Goal: Information Seeking & Learning: Check status

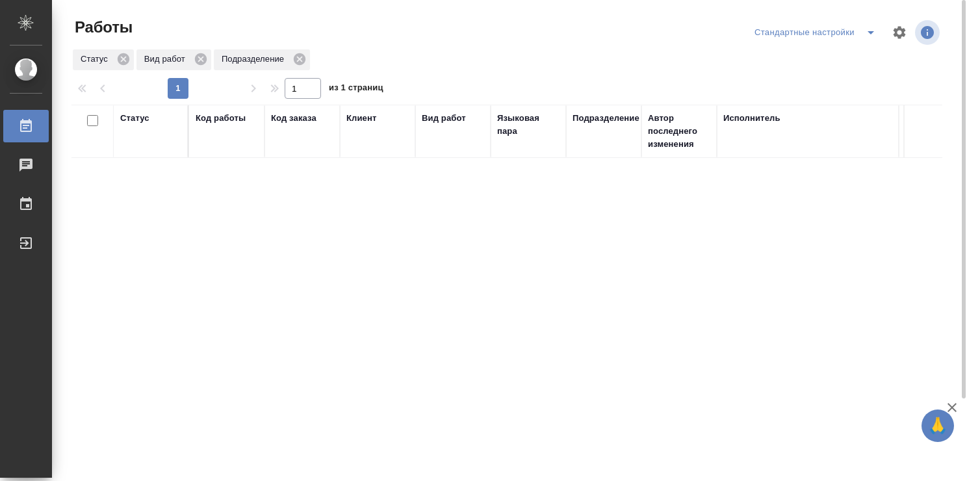
click at [171, 134] on div "Статус" at bounding box center [150, 131] width 61 height 39
click at [159, 142] on div "Статус" at bounding box center [150, 131] width 61 height 39
click at [138, 116] on div "Статус" at bounding box center [134, 118] width 29 height 13
click at [143, 173] on div "Подбор" at bounding box center [139, 156] width 38 height 35
click at [104, 239] on div "Статус Подбор Код работы Код заказа Клиент Вид работ Перевод Языковая пара Подр…" at bounding box center [506, 340] width 871 height 468
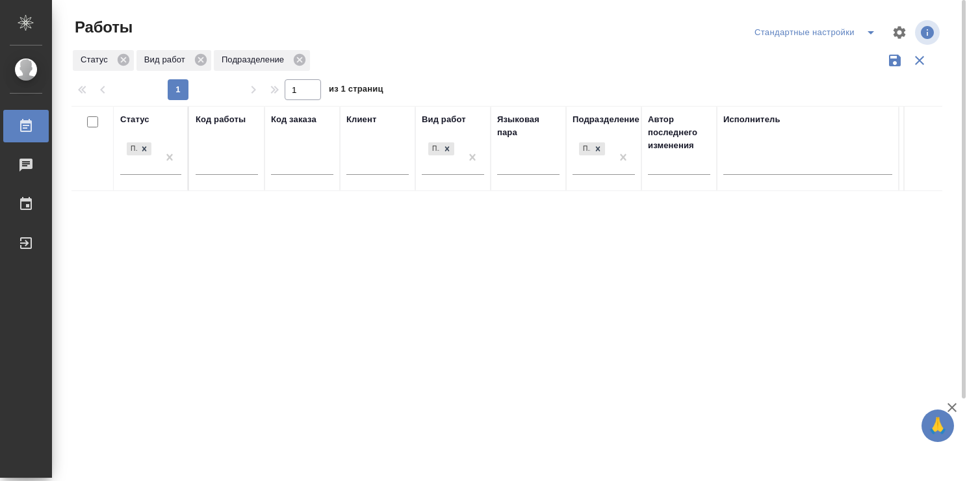
click at [335, 265] on div "Статус Подбор Код работы Код заказа Клиент Вид работ Перевод Языковая пара Подр…" at bounding box center [506, 340] width 871 height 468
click at [426, 36] on div at bounding box center [512, 32] width 294 height 31
click at [870, 31] on icon "split button" at bounding box center [871, 32] width 6 height 3
click at [804, 51] on li "Мои заказы" at bounding box center [817, 58] width 133 height 21
click at [140, 114] on div "Статус" at bounding box center [134, 118] width 29 height 13
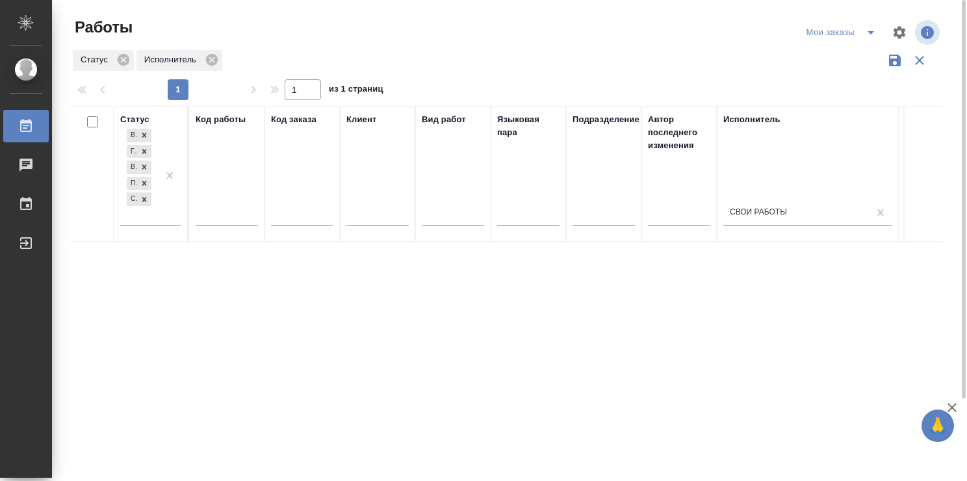
click at [590, 68] on div "Статус Исполнитель" at bounding box center [506, 60] width 871 height 25
click at [835, 34] on div "Мои заказы" at bounding box center [843, 32] width 81 height 21
click at [834, 31] on div "Мои заказы" at bounding box center [843, 32] width 81 height 21
click at [871, 29] on icon "split button" at bounding box center [871, 33] width 16 height 16
click at [850, 55] on li "Стандартные настройки" at bounding box center [843, 58] width 125 height 21
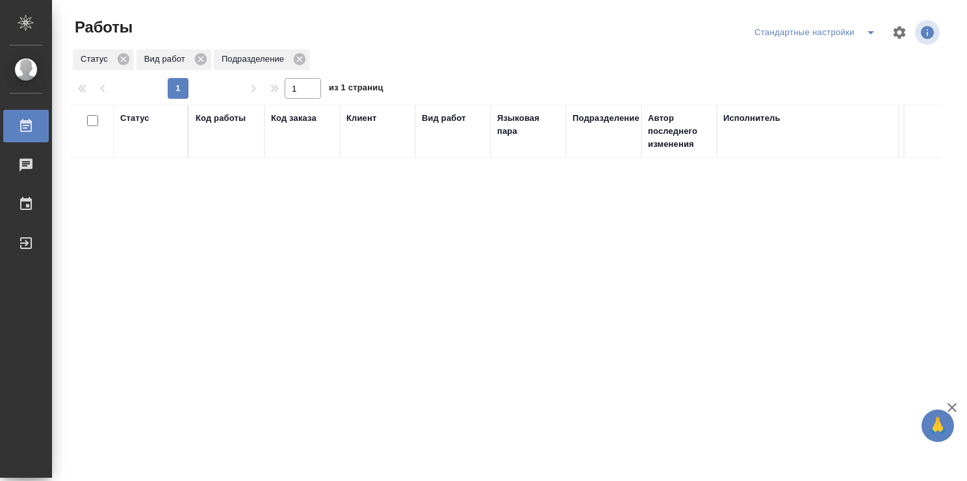
click at [574, 52] on div "Статус Вид работ Подразделение" at bounding box center [506, 59] width 871 height 23
click at [472, 207] on div "Статус Код работы Код заказа Клиент Вид работ Языковая пара Подразделение Автор…" at bounding box center [506, 339] width 871 height 468
click at [474, 42] on div at bounding box center [512, 32] width 294 height 31
drag, startPoint x: 476, startPoint y: 387, endPoint x: 406, endPoint y: 300, distance: 111.3
click at [468, 380] on div "Статус Код работы Код заказа Клиент Вид работ Языковая пара Подразделение Автор…" at bounding box center [506, 339] width 871 height 468
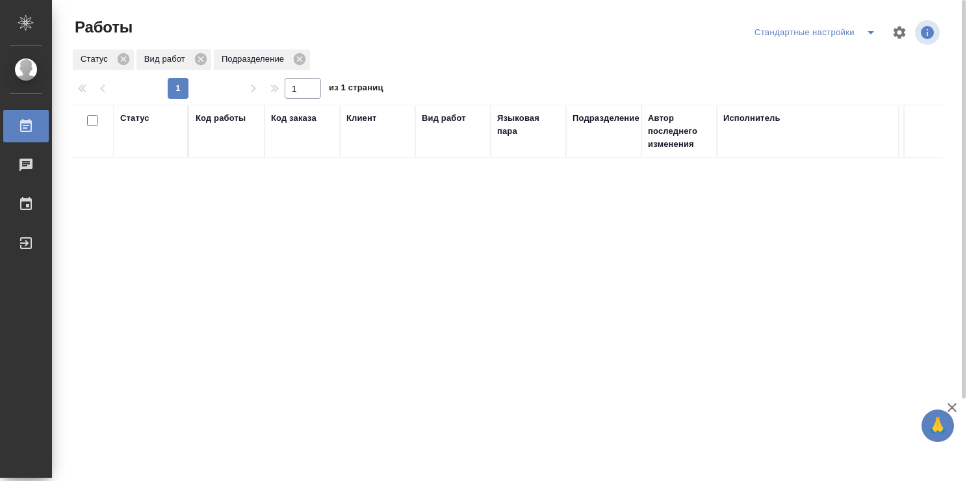
click at [489, 353] on div "Статус Код работы Код заказа Клиент Вид работ Языковая пара Подразделение Автор…" at bounding box center [506, 339] width 871 height 468
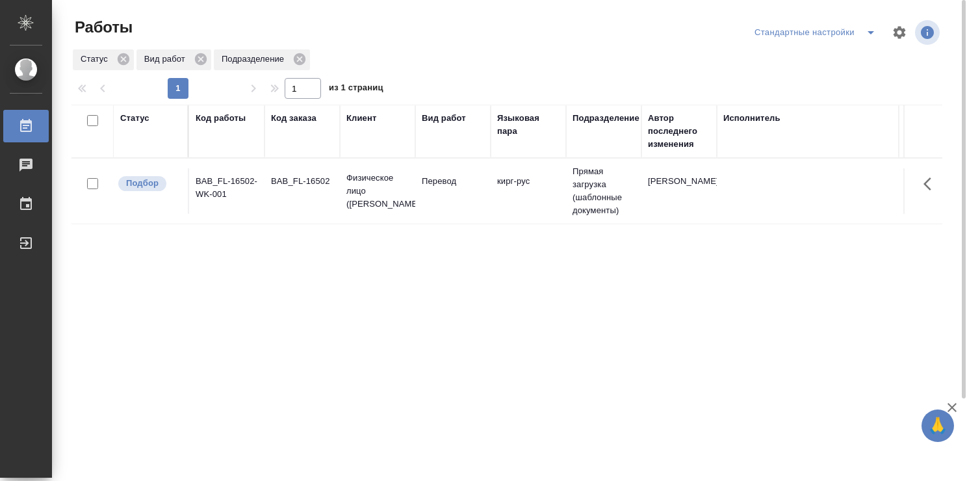
click at [357, 260] on div "Статус Код работы Код заказа Клиент Вид работ Языковая пара Подразделение Автор…" at bounding box center [506, 339] width 871 height 468
click at [394, 275] on div "Статус Код работы Код заказа Клиент Вид работ Языковая пара Подразделение Автор…" at bounding box center [506, 339] width 871 height 468
click at [289, 300] on div "Статус Код работы Код заказа Клиент Вид работ Языковая пара Подразделение Автор…" at bounding box center [506, 339] width 871 height 468
click at [517, 203] on td "англ-рус" at bounding box center [528, 190] width 75 height 45
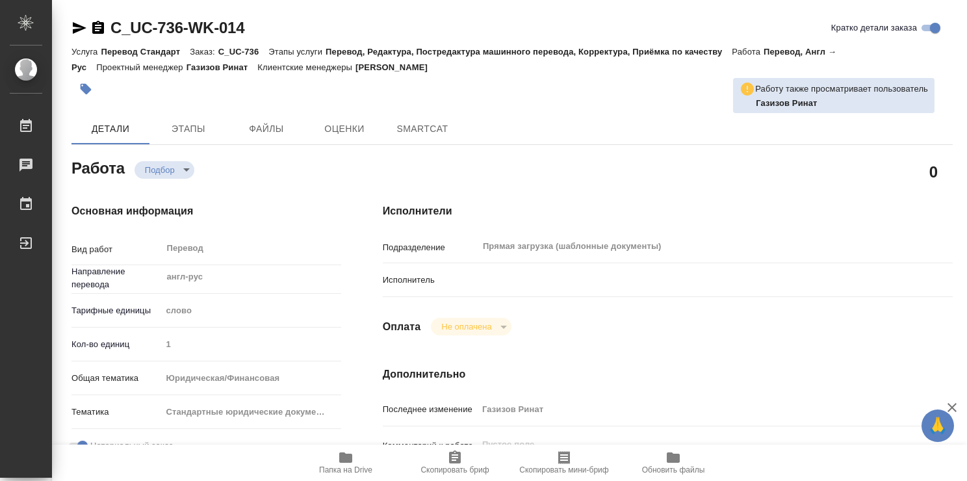
type textarea "x"
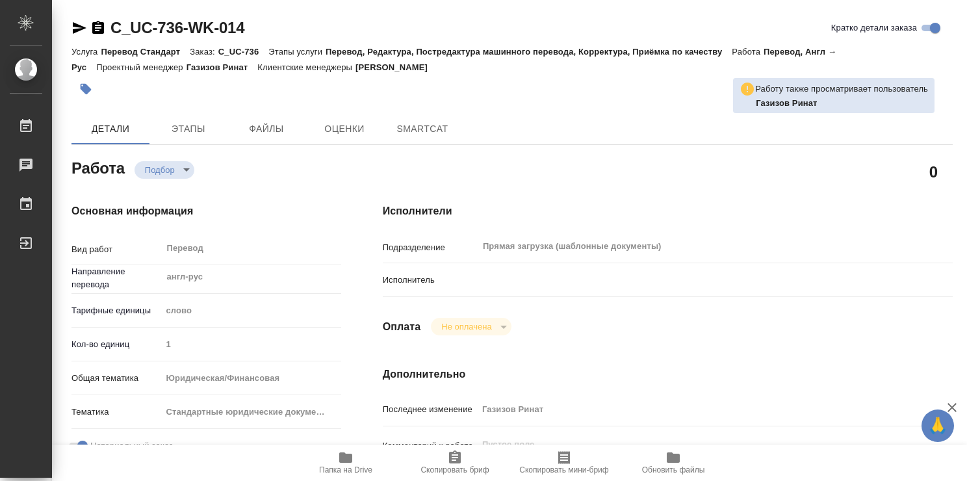
type textarea "x"
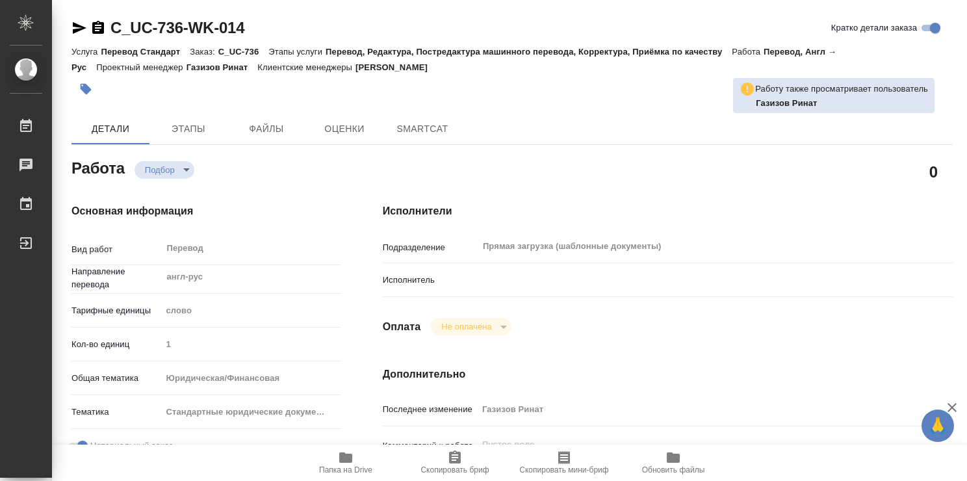
type textarea "x"
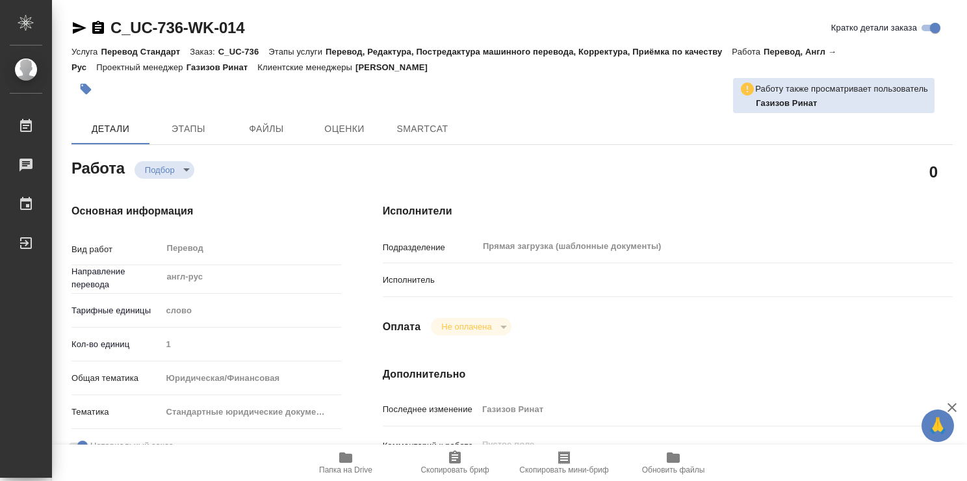
scroll to position [65, 0]
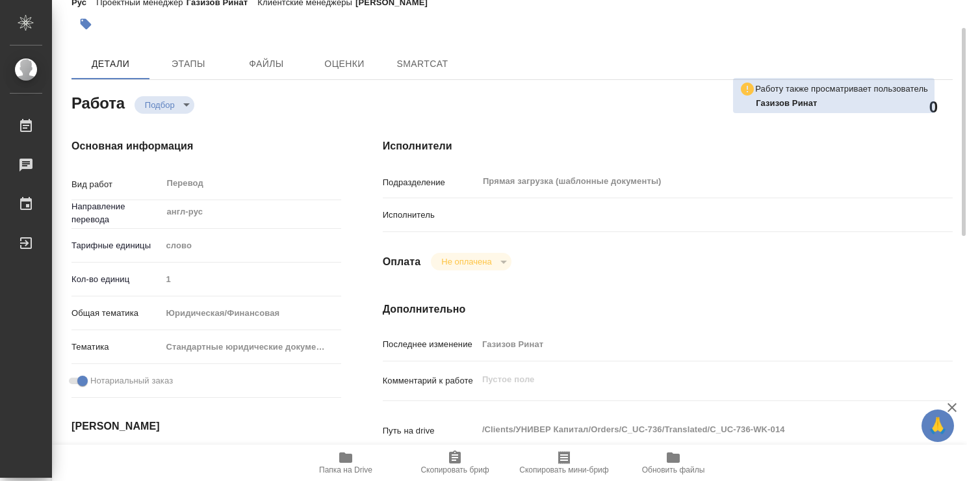
type textarea "x"
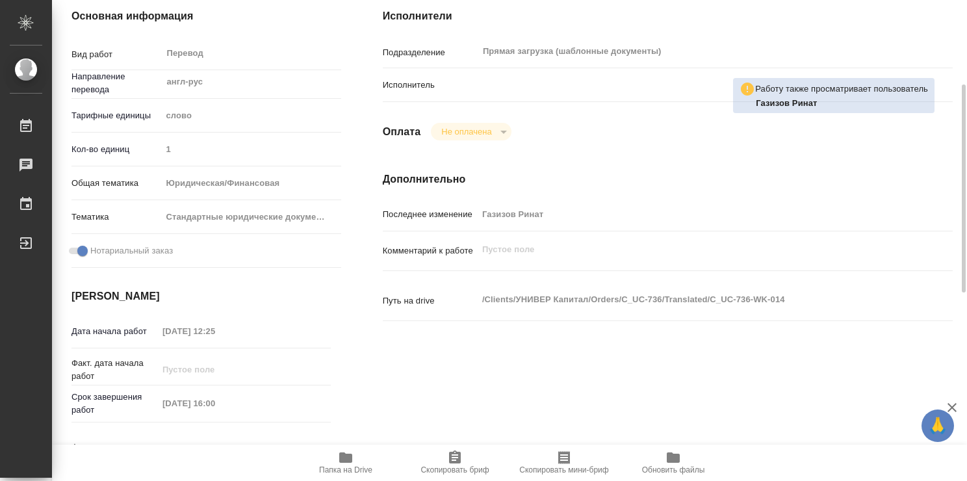
type textarea "x"
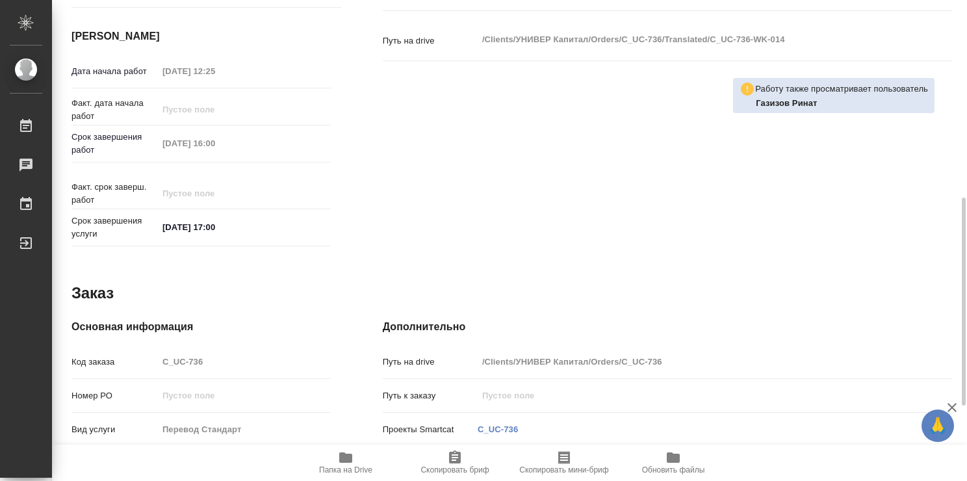
type textarea "x"
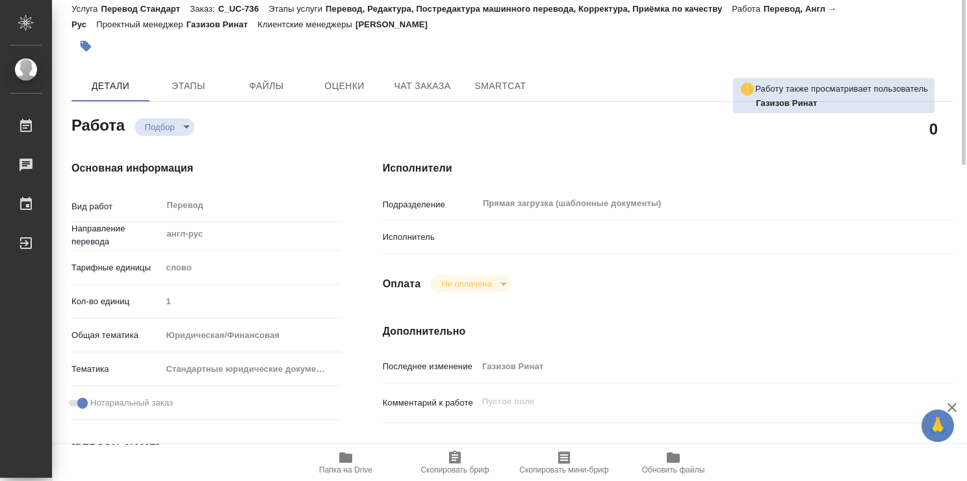
scroll to position [0, 0]
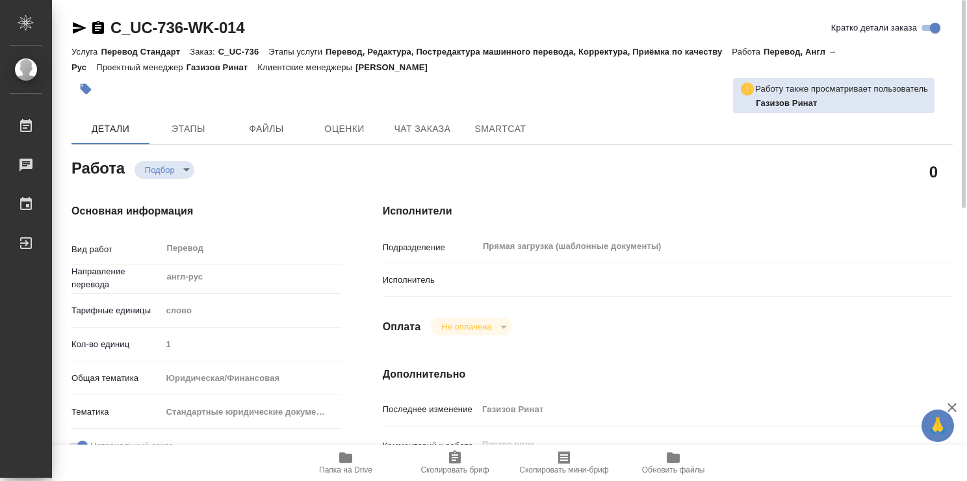
click at [350, 461] on icon "button" at bounding box center [345, 457] width 13 height 10
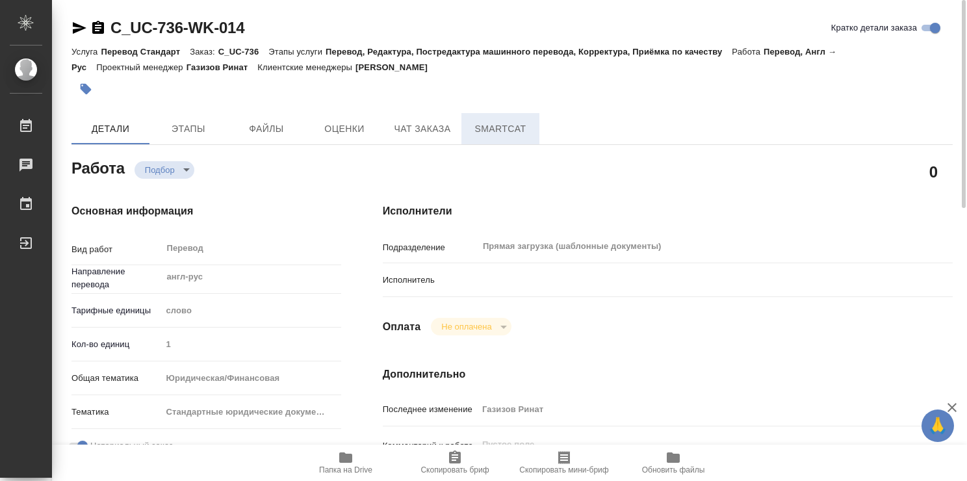
click at [500, 130] on span "SmartCat" at bounding box center [500, 129] width 62 height 16
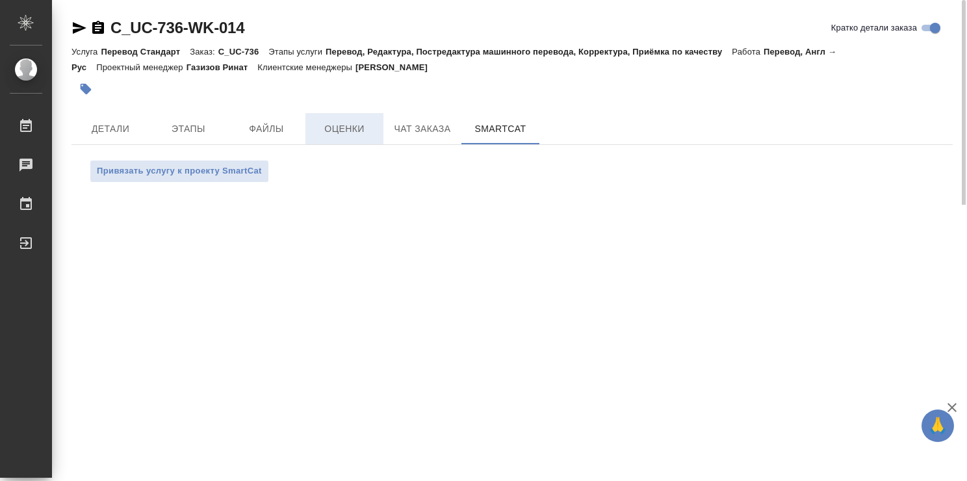
click at [338, 133] on span "Оценки" at bounding box center [344, 129] width 62 height 16
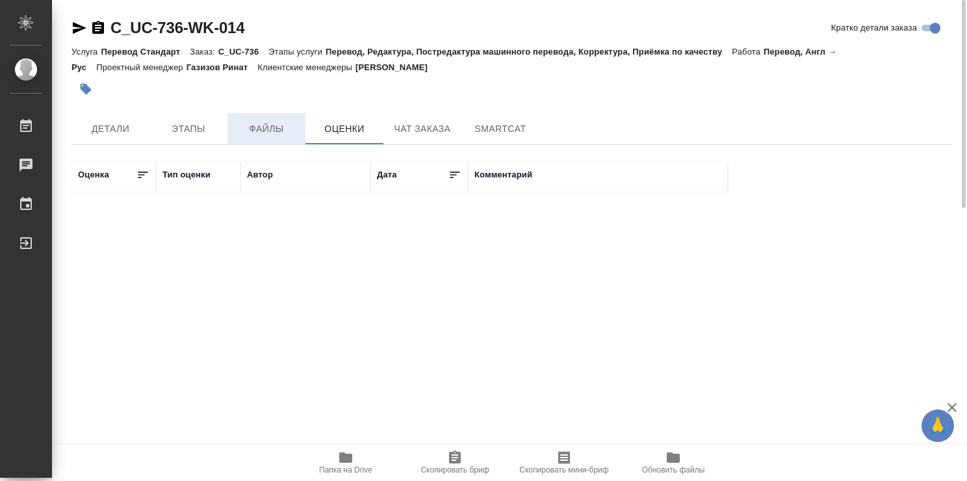
click at [278, 132] on span "Файлы" at bounding box center [266, 129] width 62 height 16
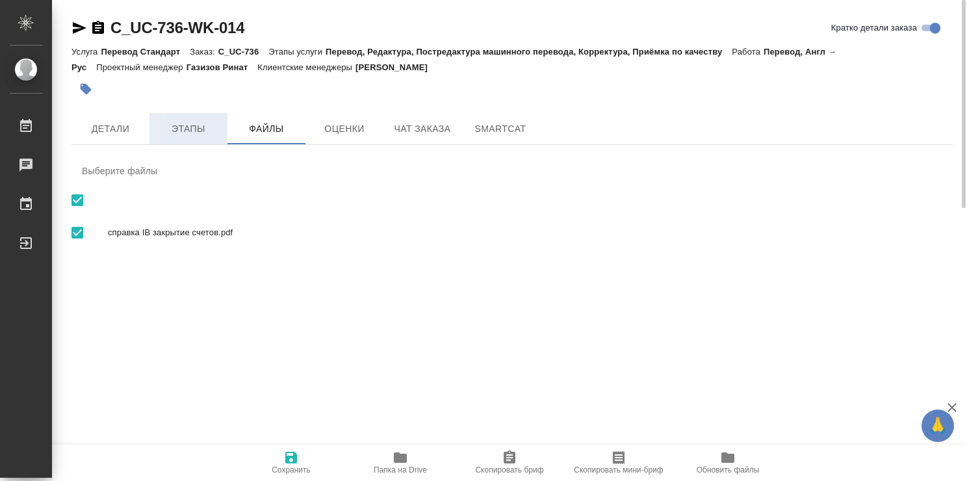
click at [188, 130] on span "Этапы" at bounding box center [188, 129] width 62 height 16
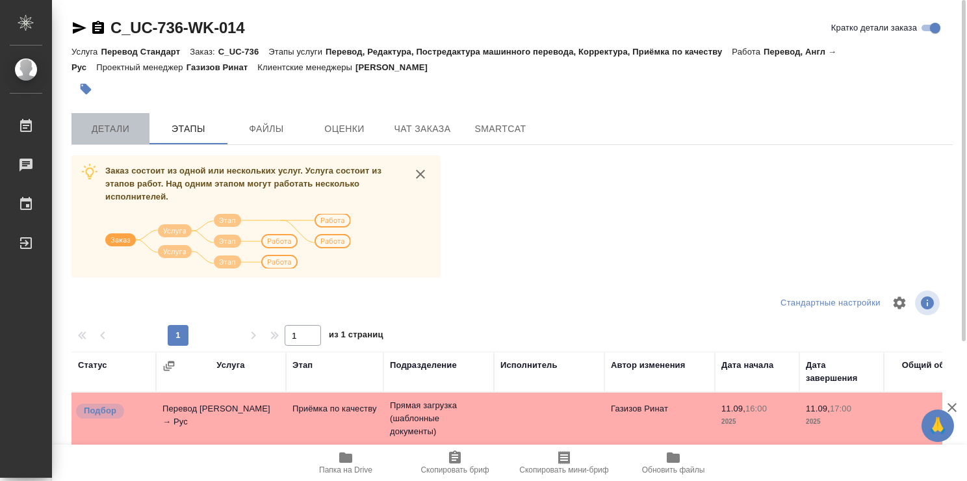
click at [117, 133] on span "Детали" at bounding box center [110, 129] width 62 height 16
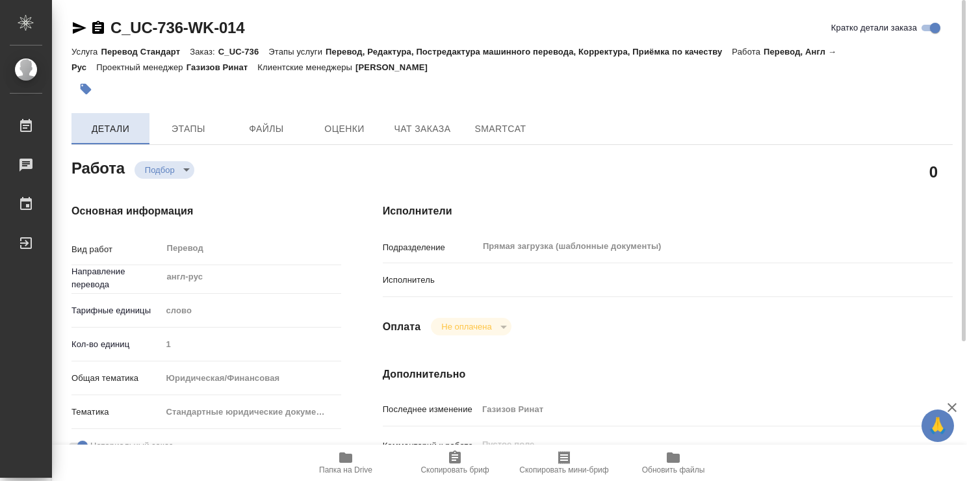
type textarea "x"
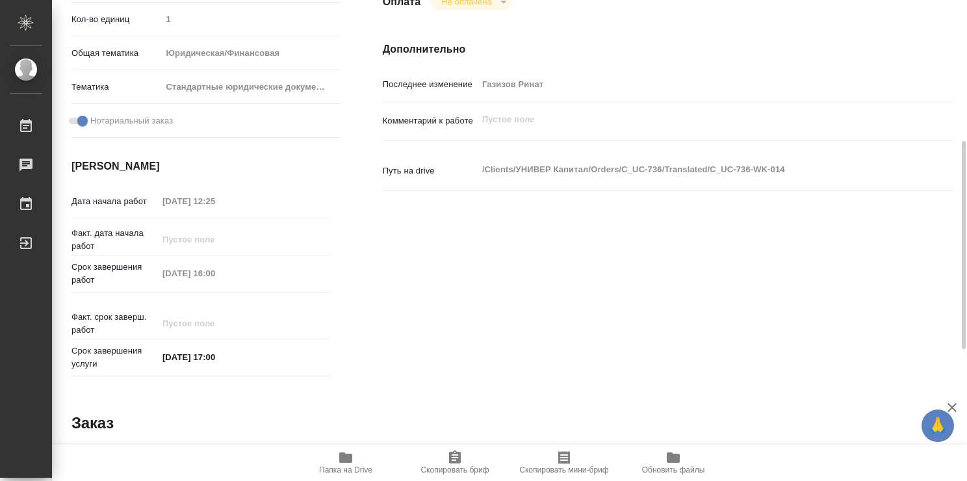
type textarea "x"
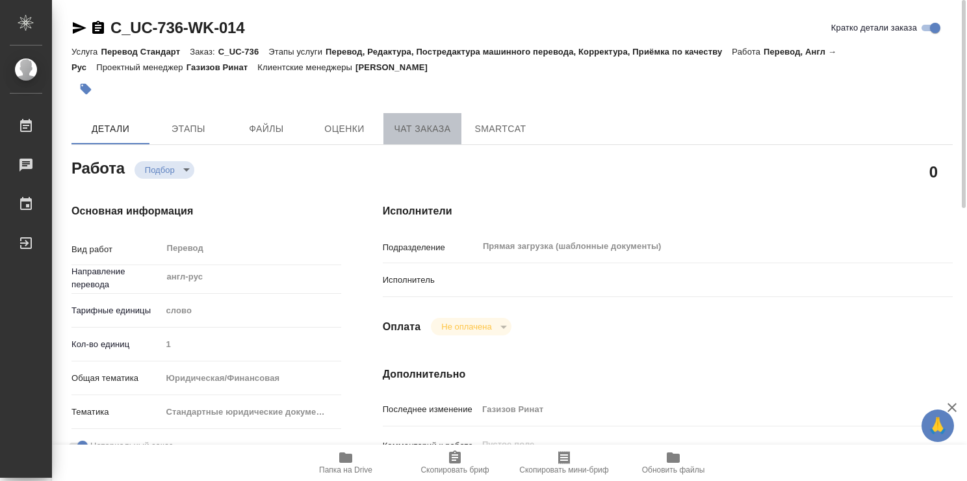
click at [419, 131] on span "Чат заказа" at bounding box center [422, 129] width 62 height 16
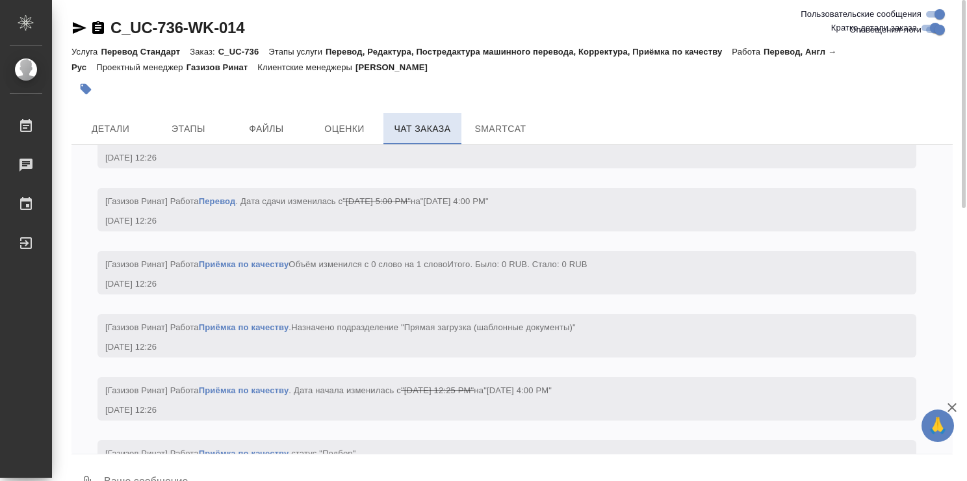
scroll to position [1089, 0]
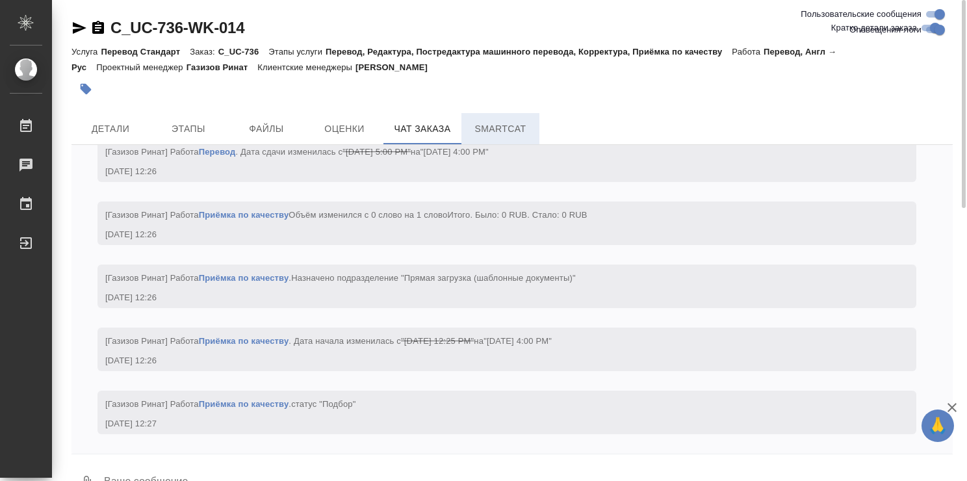
click at [476, 127] on span "SmartCat" at bounding box center [500, 129] width 62 height 16
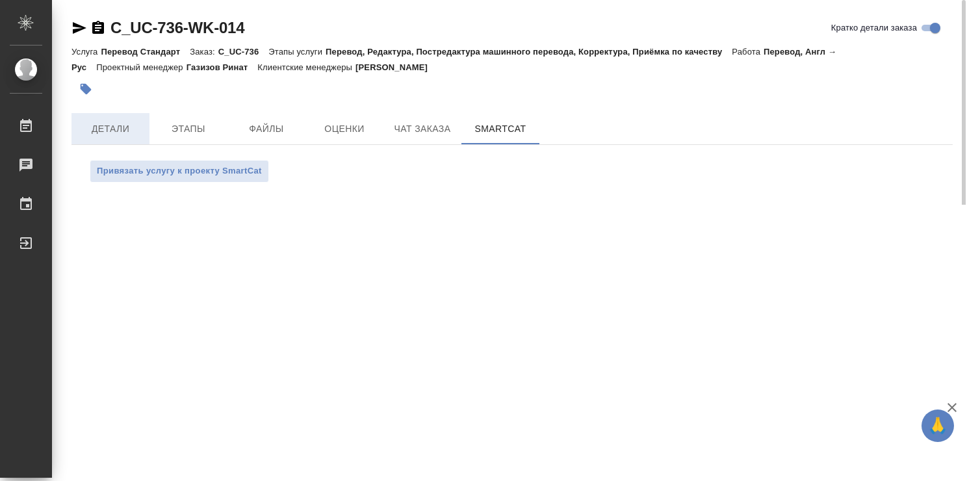
click at [120, 131] on span "Детали" at bounding box center [110, 129] width 62 height 16
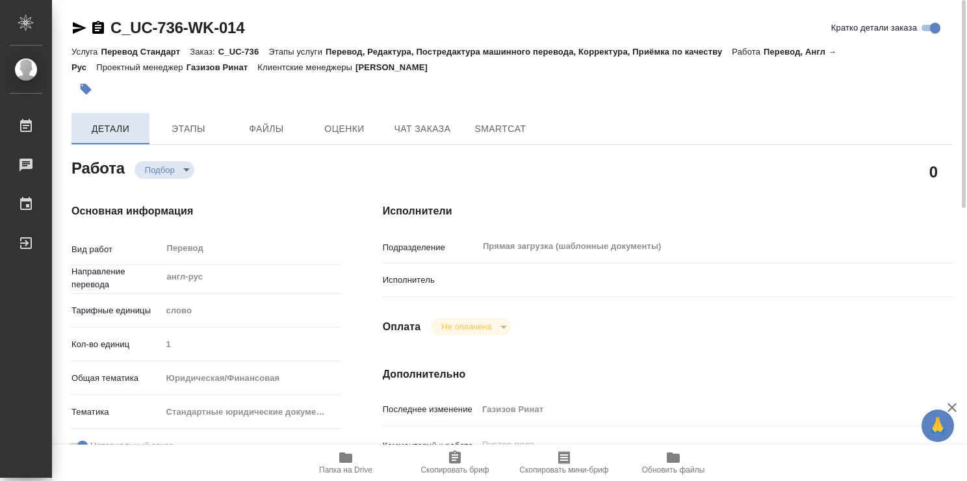
type textarea "x"
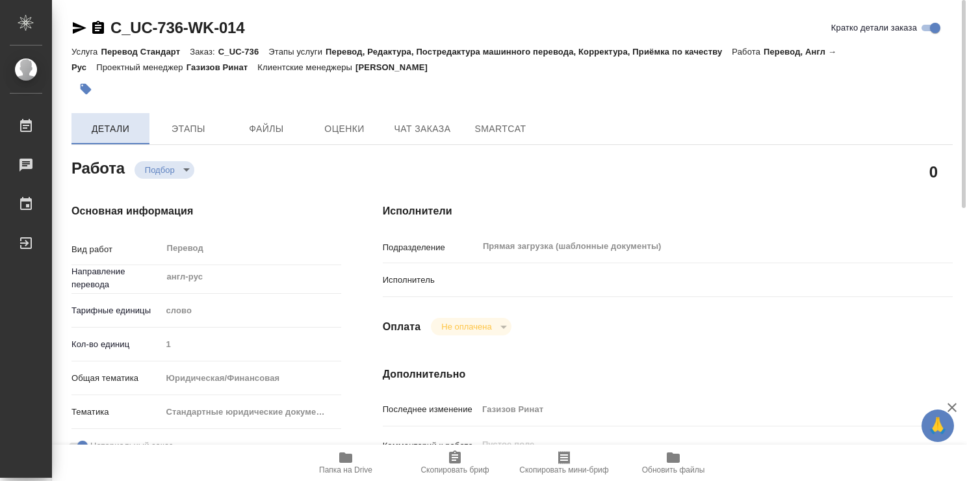
type textarea "x"
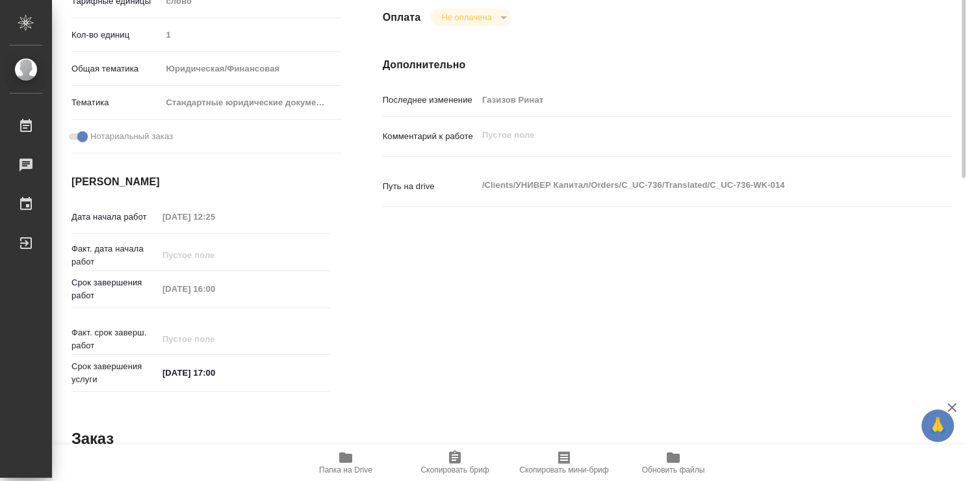
type textarea "x"
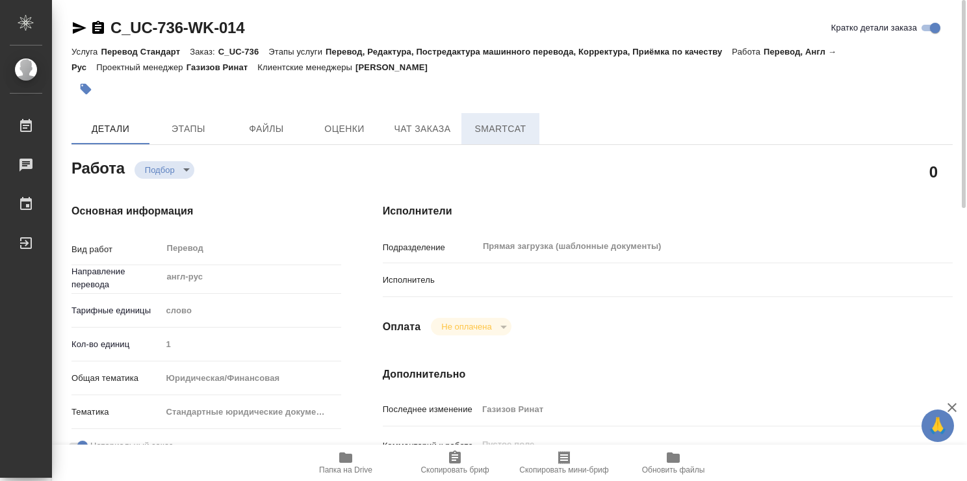
click at [500, 122] on span "SmartCat" at bounding box center [500, 129] width 62 height 16
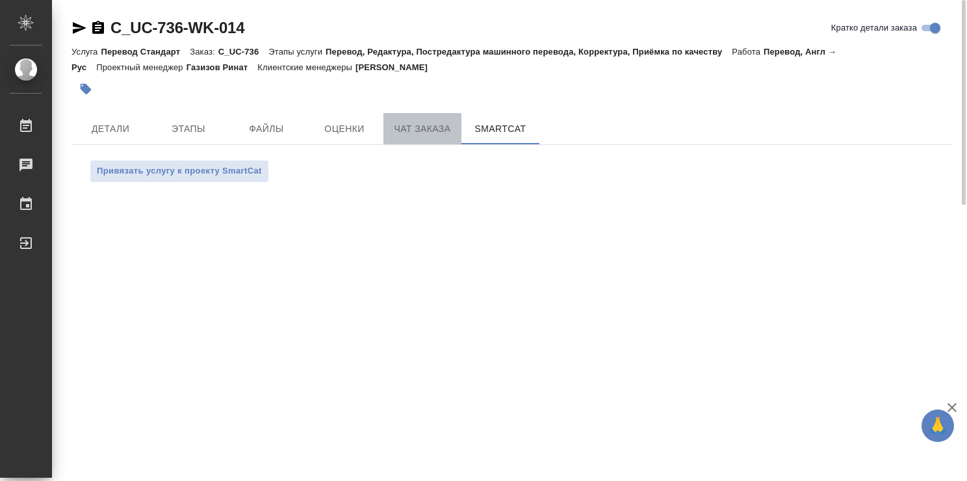
click at [442, 117] on button "Чат заказа" at bounding box center [422, 128] width 78 height 31
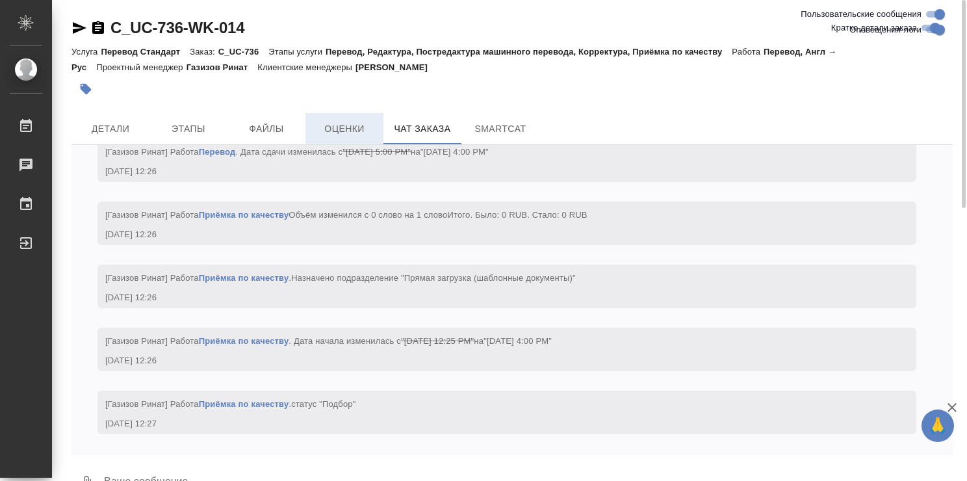
scroll to position [1089, 0]
click at [329, 124] on span "Оценки" at bounding box center [344, 129] width 62 height 16
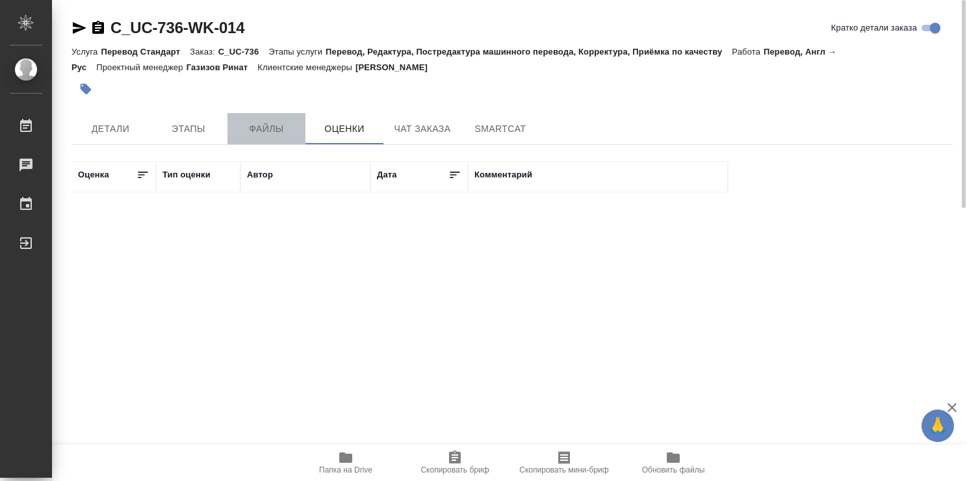
click at [283, 127] on span "Файлы" at bounding box center [266, 129] width 62 height 16
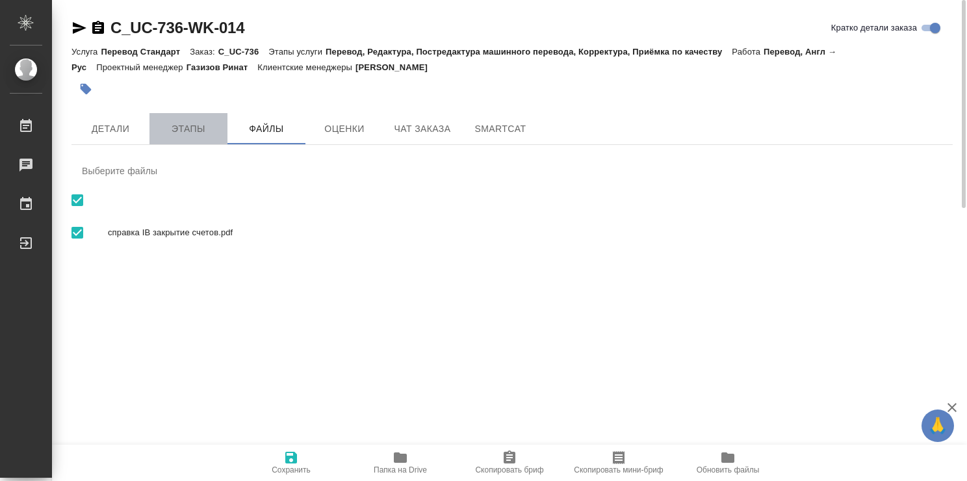
click at [187, 127] on span "Этапы" at bounding box center [188, 129] width 62 height 16
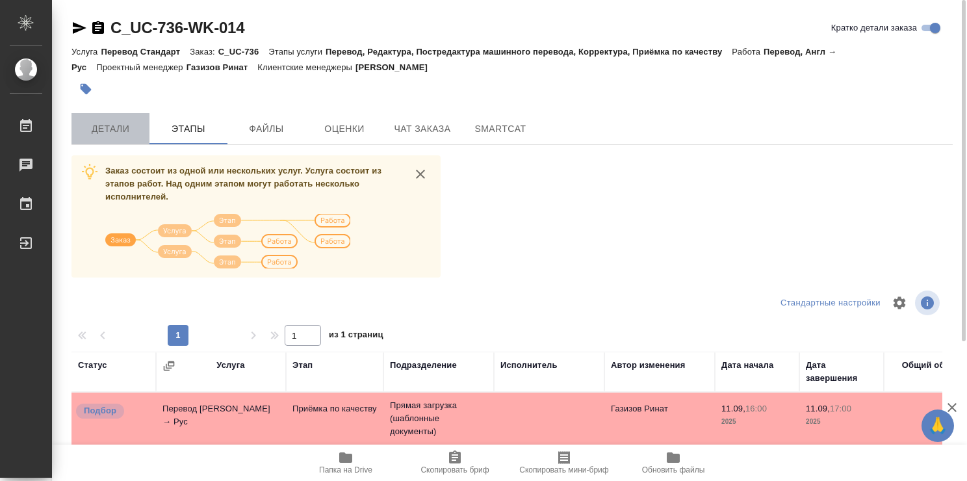
click at [120, 129] on span "Детали" at bounding box center [110, 129] width 62 height 16
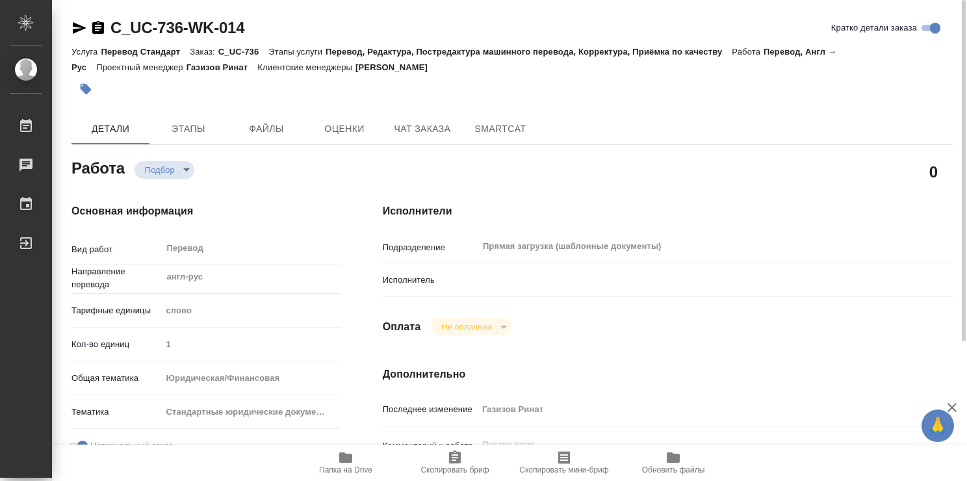
type textarea "x"
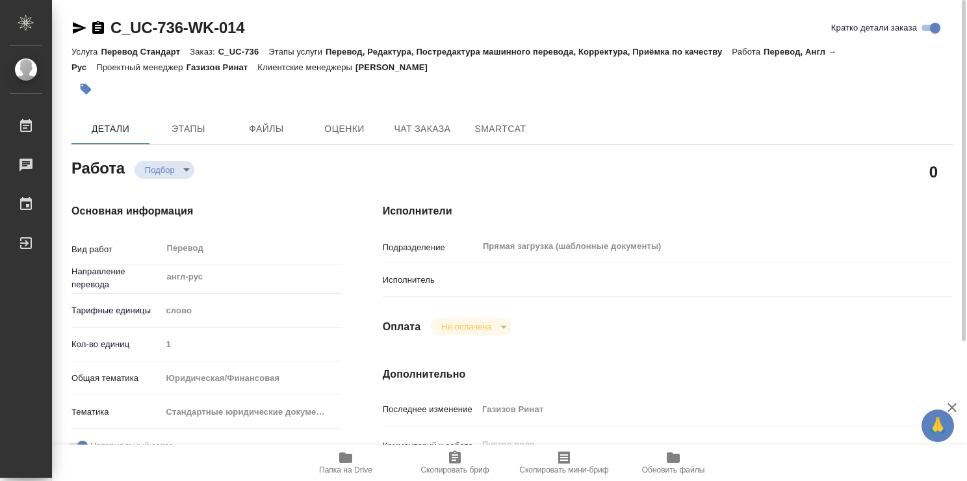
type textarea "x"
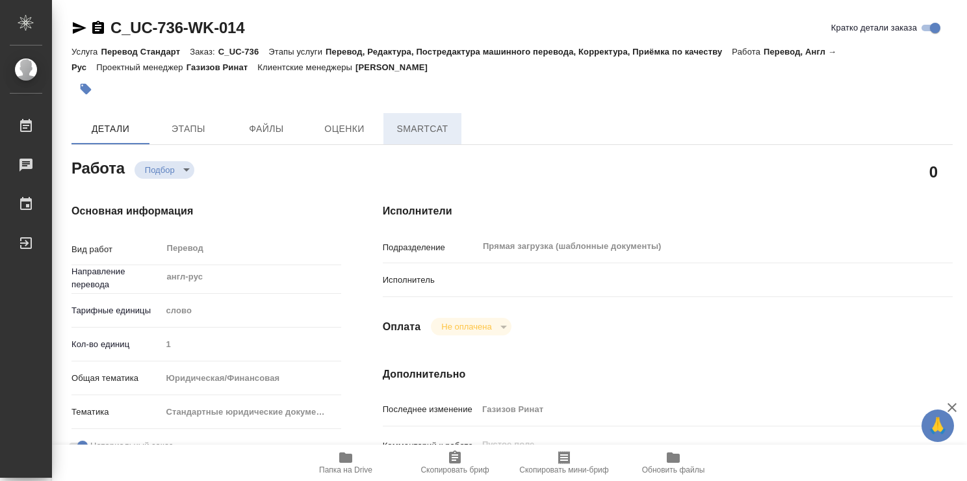
type textarea "x"
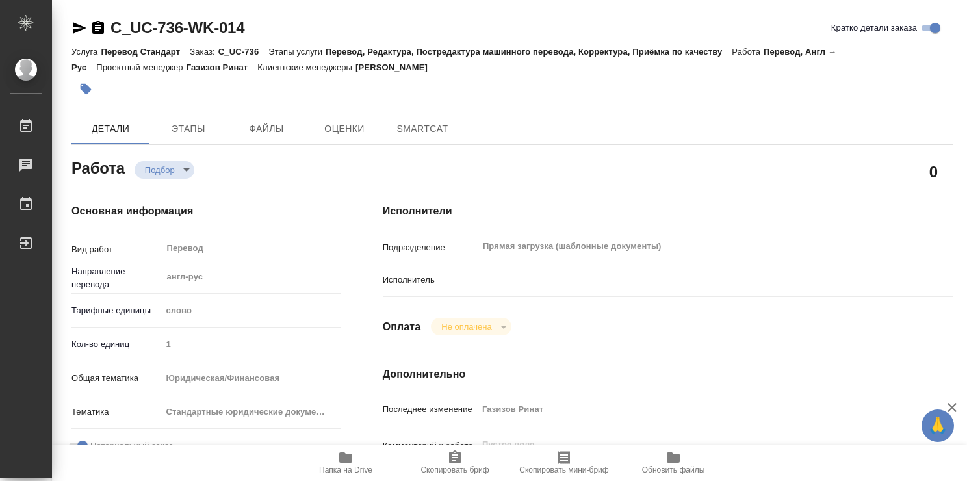
type textarea "x"
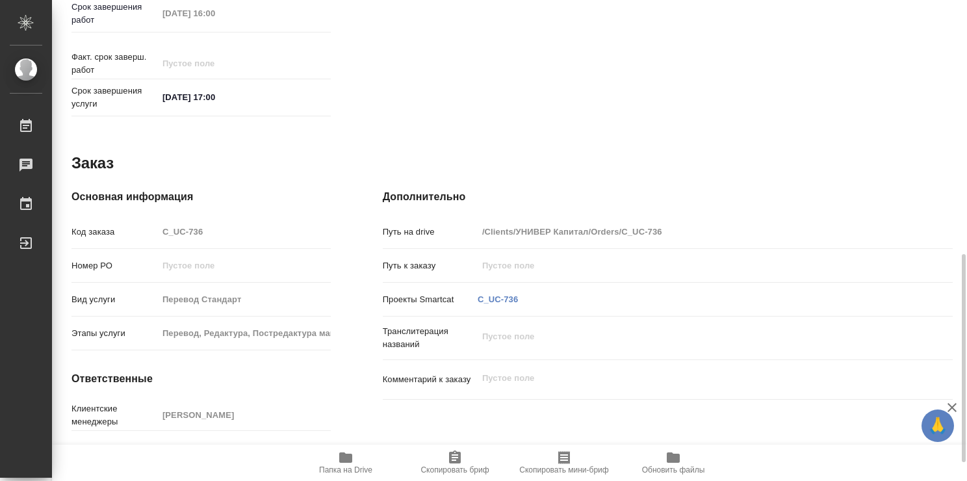
type textarea "x"
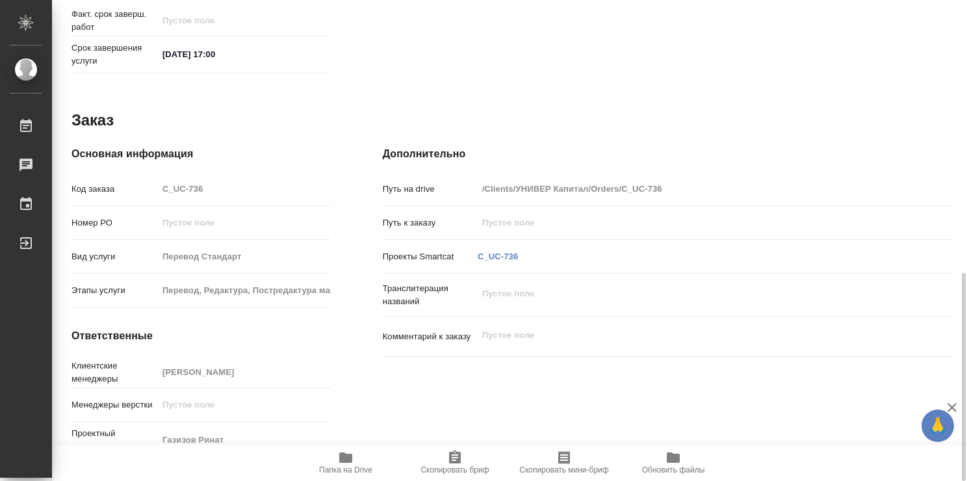
type textarea "x"
